Goal: Task Accomplishment & Management: Use online tool/utility

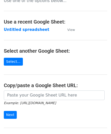
scroll to position [51, 0]
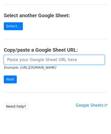
click at [21, 60] on input "url" at bounding box center [54, 60] width 101 height 10
paste input "https://docs.google.com/spreadsheets/d/1DCitXq2fE9WVp_SlsnZ_xyG0u2Rj2sONxVpvzCf…"
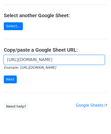
scroll to position [0, 105]
type input "https://docs.google.com/spreadsheets/d/1DCitXq2fE9WVp_SlsnZ_xyG0u2Rj2sONxVpvzCf…"
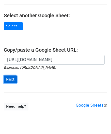
scroll to position [0, 0]
click at [10, 78] on input "Next" at bounding box center [10, 80] width 13 height 8
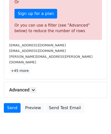
scroll to position [168, 0]
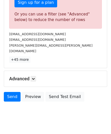
click at [35, 71] on div "Advanced Tracking Track Opens UTM Codes Track Clicks Filters Only include sprea…" at bounding box center [55, 79] width 103 height 16
click at [34, 77] on icon at bounding box center [33, 78] width 3 height 3
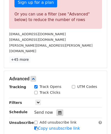
click at [59, 109] on div at bounding box center [59, 112] width 7 height 7
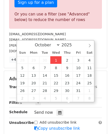
type input "[DATE] 12:00"
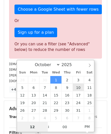
paste input "6"
type input "6"
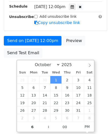
type input "[DATE] 18:00"
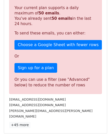
scroll to position [103, 0]
